Goal: Information Seeking & Learning: Learn about a topic

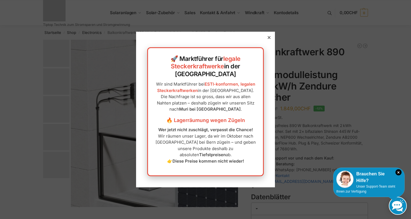
click at [268, 39] on icon at bounding box center [268, 37] width 3 height 3
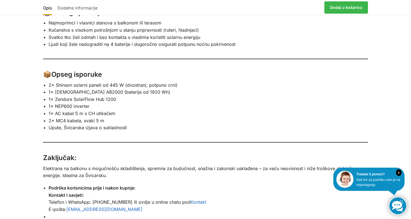
scroll to position [759, 0]
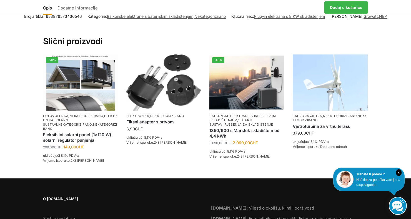
scroll to position [1012, 0]
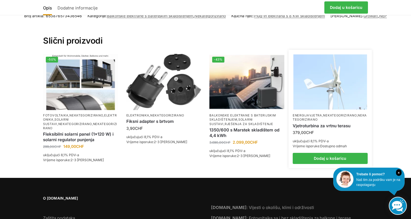
click at [338, 113] on font "Nekategorizirano" at bounding box center [340, 115] width 34 height 4
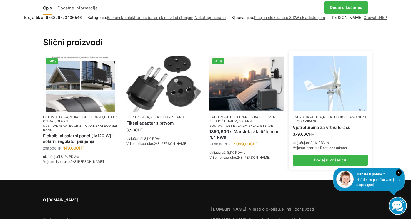
scroll to position [1038, 0]
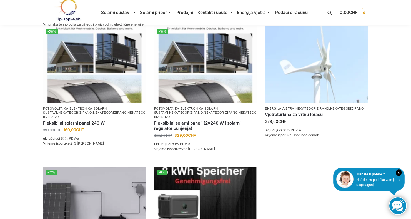
scroll to position [328, 0]
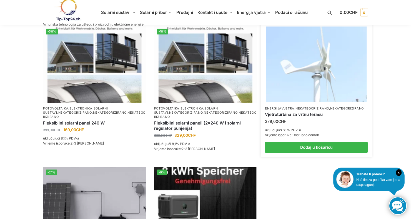
click at [287, 130] on font "uključujući 8,1% PDV-a" at bounding box center [283, 130] width 36 height 4
